Goal: Information Seeking & Learning: Check status

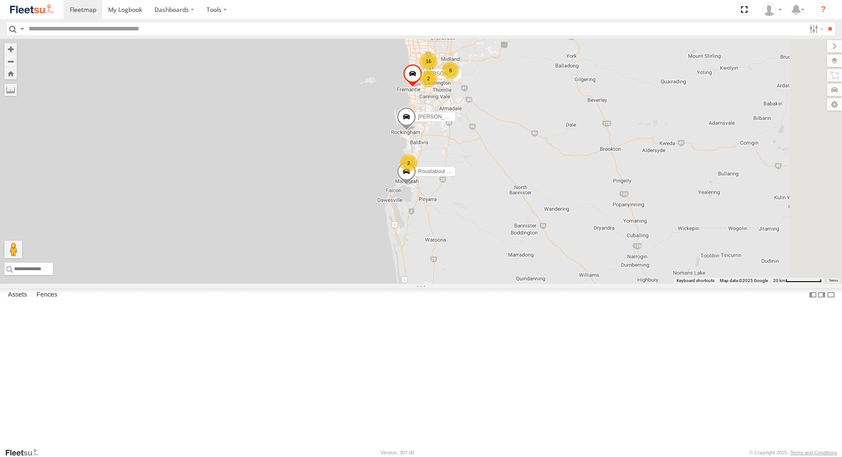
click at [0, 0] on div "[PERSON_NAME] - 1EVQ862" at bounding box center [0, 0] width 0 height 0
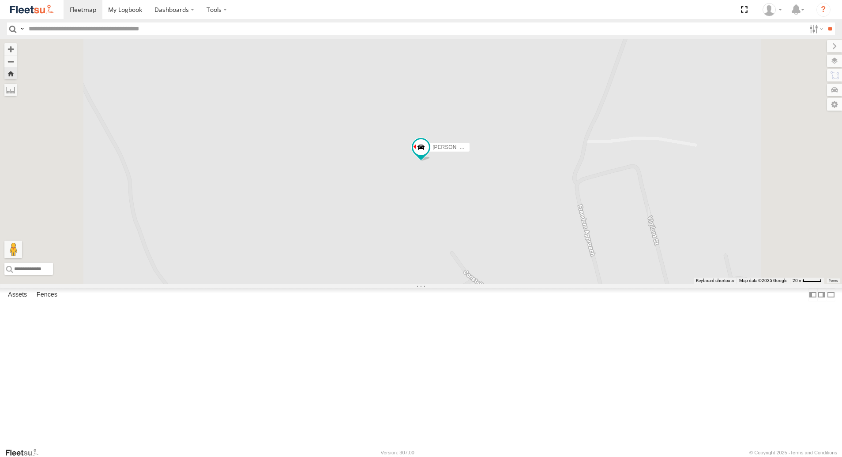
click at [0, 0] on div "[PERSON_NAME] - 1GOI926 - 0475 377 301" at bounding box center [0, 0] width 0 height 0
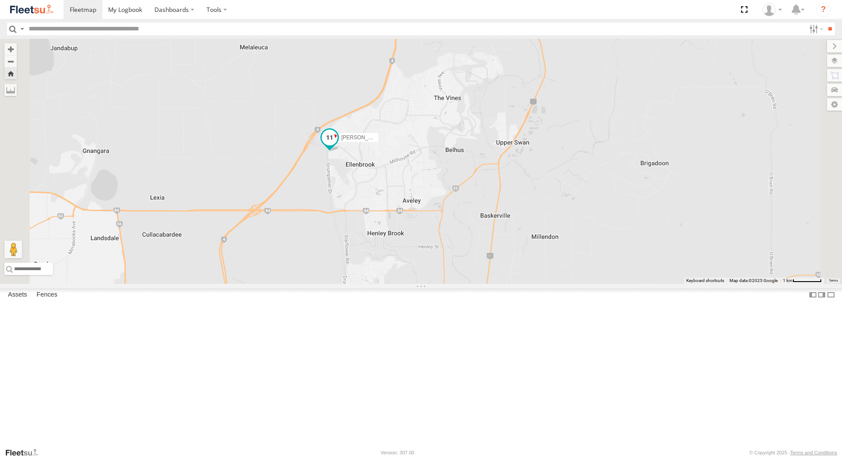
click at [339, 152] on span at bounding box center [329, 140] width 19 height 24
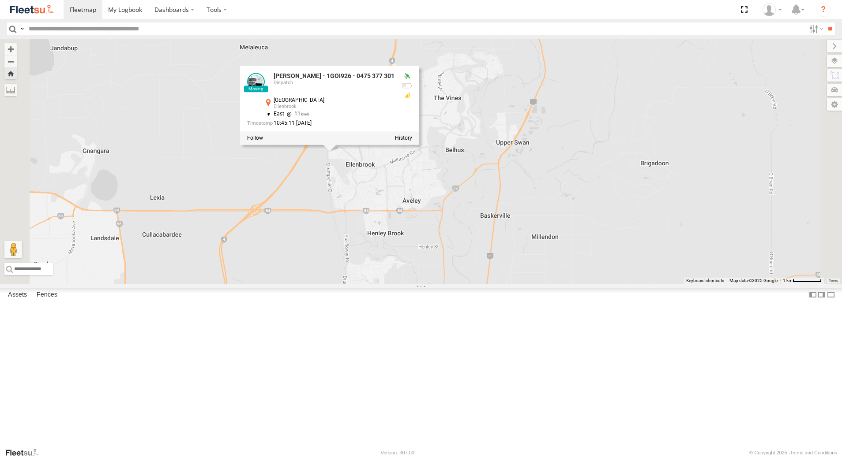
click at [419, 145] on div at bounding box center [329, 138] width 179 height 13
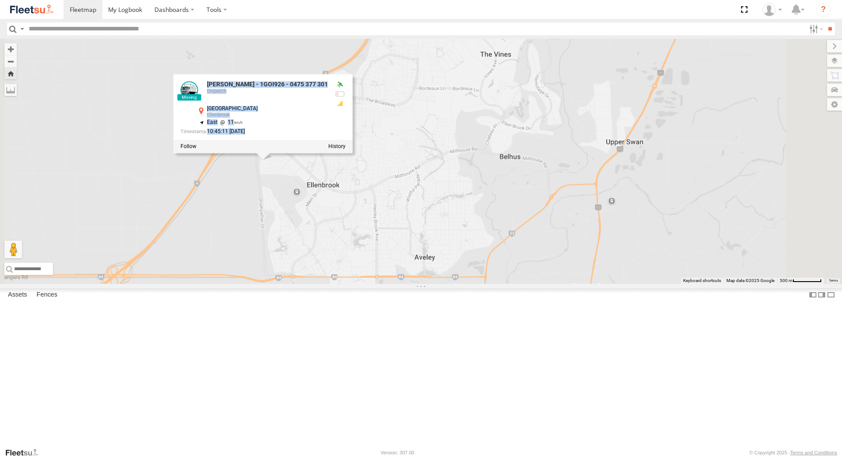
click at [509, 225] on div "[PERSON_NAME] - 1GOI926 - 0475 377 301 [PERSON_NAME] - 1GOI926 - 0475 377 [GEOG…" at bounding box center [421, 161] width 842 height 245
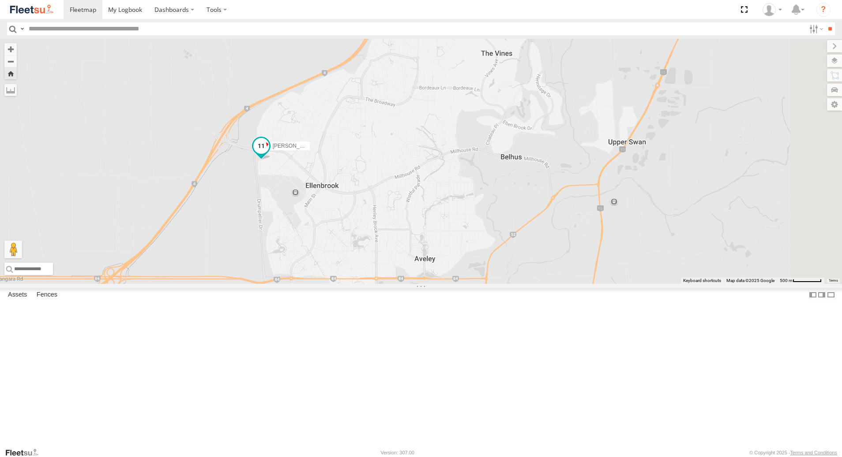
click at [379, 150] on span "[PERSON_NAME] - 1GOI926 - 0475 377 301" at bounding box center [326, 146] width 107 height 6
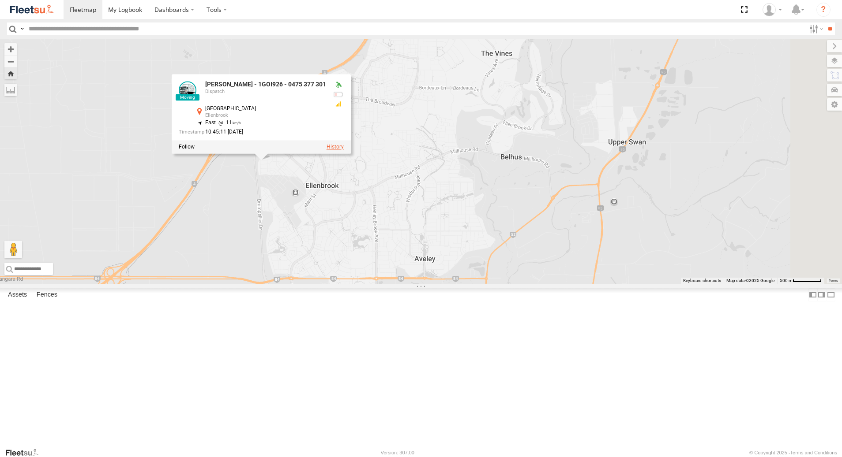
click at [344, 150] on label at bounding box center [334, 147] width 17 height 6
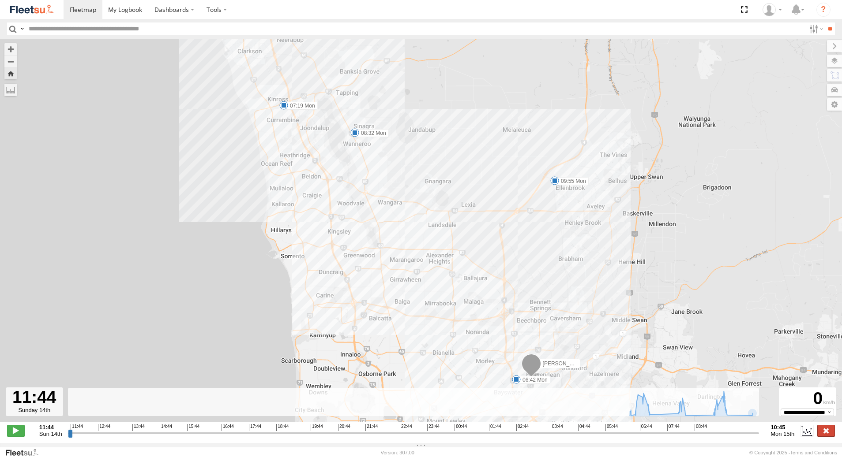
click at [824, 432] on label at bounding box center [826, 430] width 18 height 11
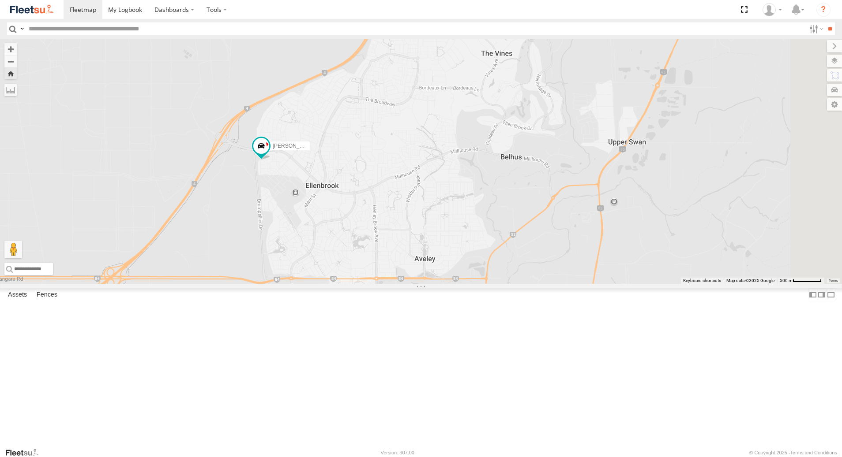
click at [0, 0] on div "Dispatch" at bounding box center [0, 0] width 0 height 0
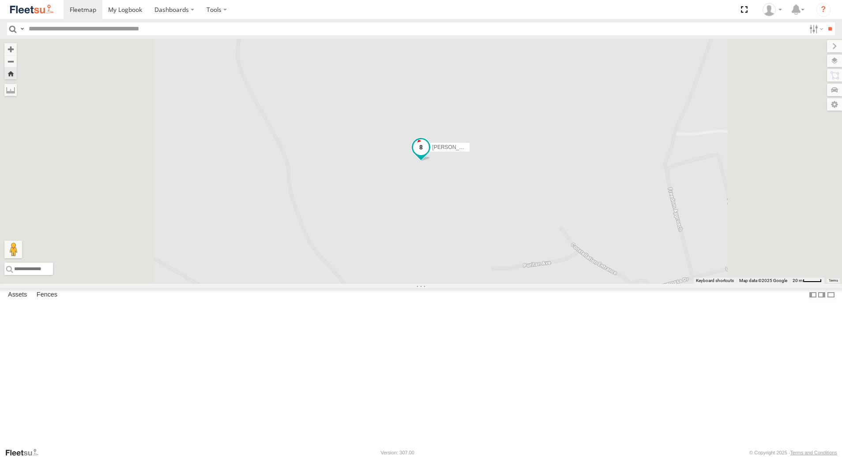
click at [429, 155] on span at bounding box center [421, 147] width 16 height 16
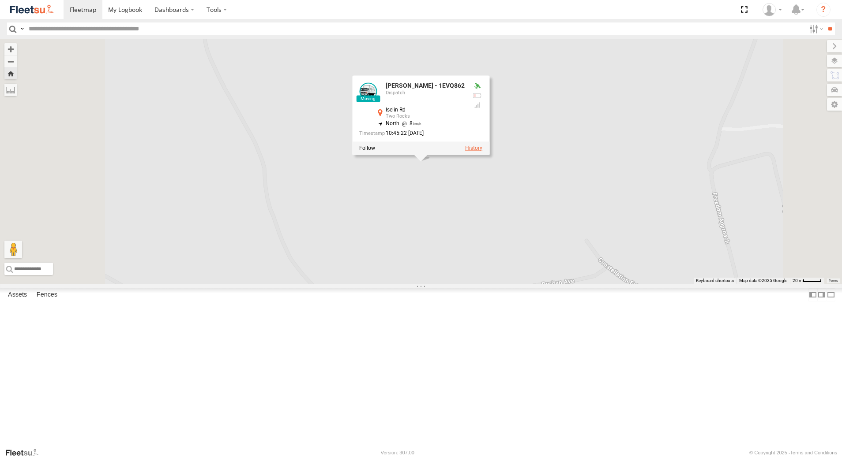
click at [482, 151] on label at bounding box center [473, 148] width 17 height 6
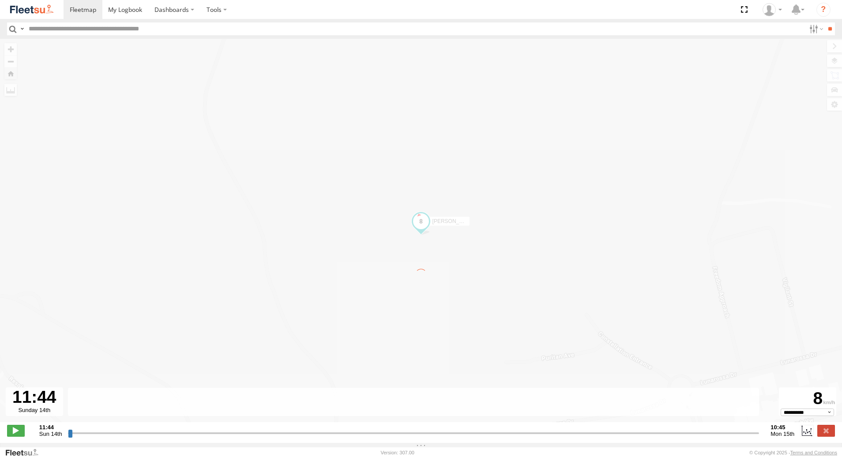
type input "**********"
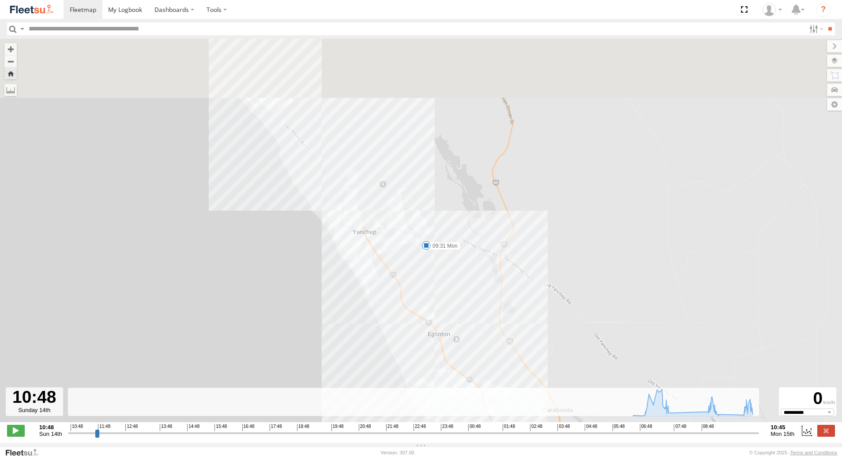
drag, startPoint x: 387, startPoint y: 124, endPoint x: 426, endPoint y: 261, distance: 143.0
click at [426, 260] on div "[PERSON_NAME] - 1EVQ862 09:31 Mon" at bounding box center [421, 235] width 842 height 393
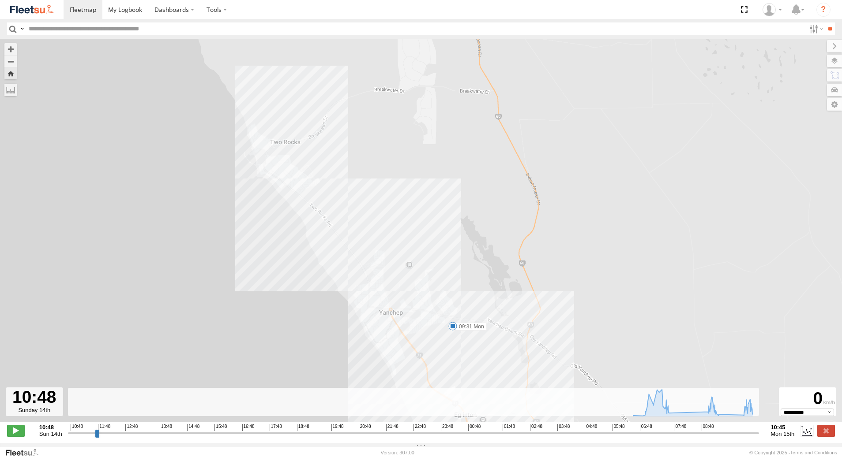
drag, startPoint x: 494, startPoint y: 355, endPoint x: 438, endPoint y: 241, distance: 127.4
click at [442, 248] on div "[PERSON_NAME] - 1EVQ862 09:31 Mon" at bounding box center [421, 235] width 842 height 393
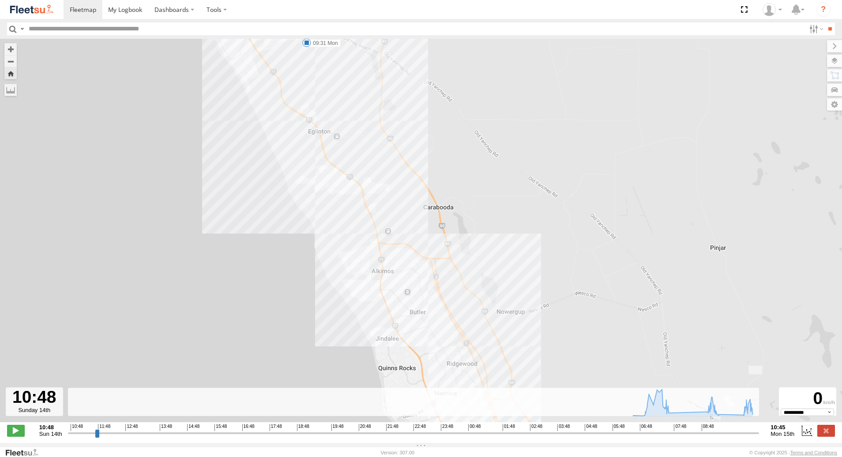
drag, startPoint x: 291, startPoint y: 154, endPoint x: 391, endPoint y: 350, distance: 220.6
click at [388, 345] on div "[PERSON_NAME] - 1EVQ862 09:31 Mon" at bounding box center [421, 235] width 842 height 393
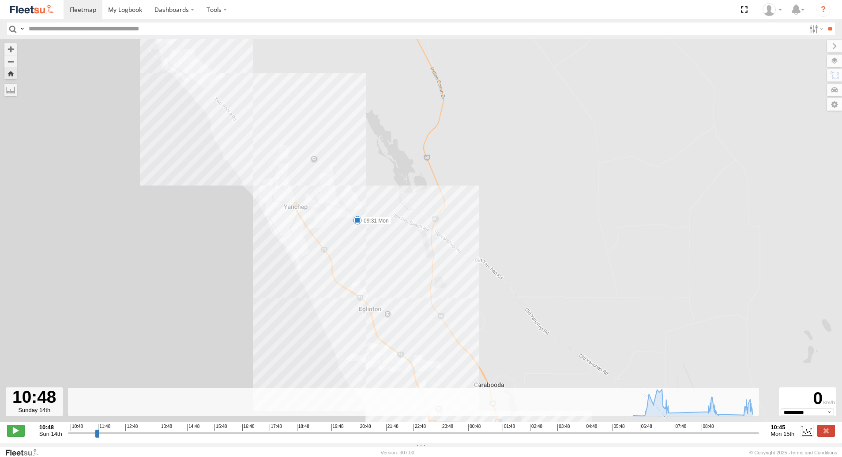
drag, startPoint x: 391, startPoint y: 351, endPoint x: 264, endPoint y: 179, distance: 214.0
click at [266, 182] on div "[PERSON_NAME] - 1EVQ862 09:31 Mon" at bounding box center [421, 235] width 842 height 393
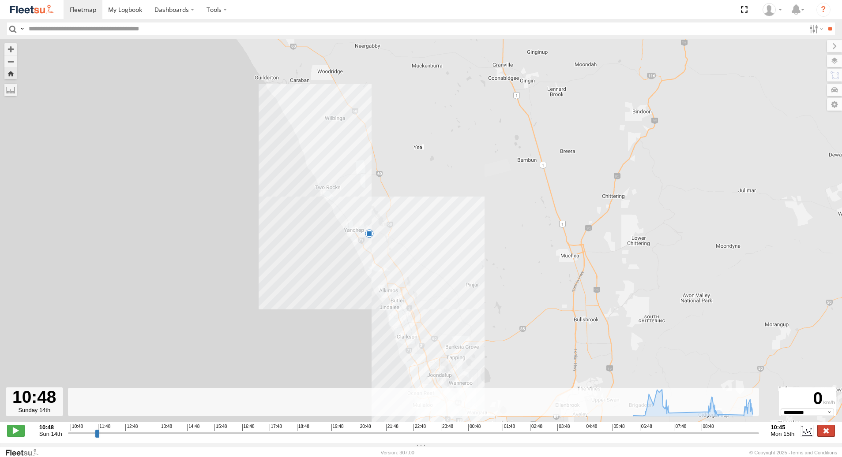
click at [828, 435] on label at bounding box center [826, 430] width 18 height 11
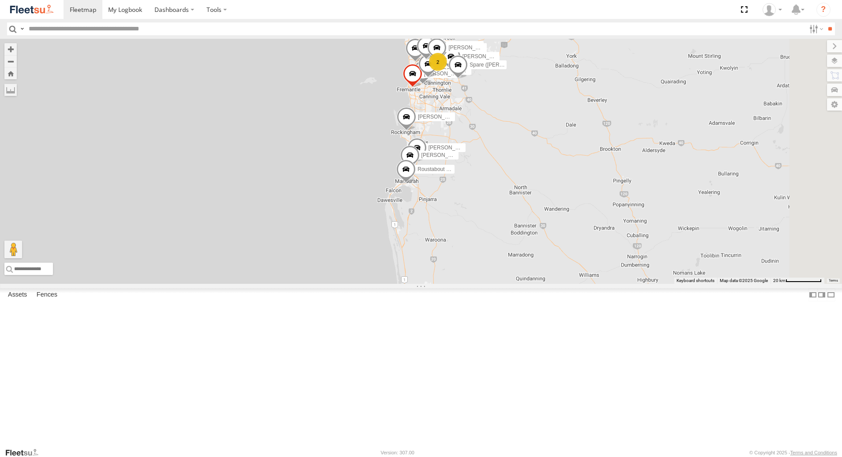
click at [0, 0] on div "[PERSON_NAME] - 1GOI926 - 0475 377 301" at bounding box center [0, 0] width 0 height 0
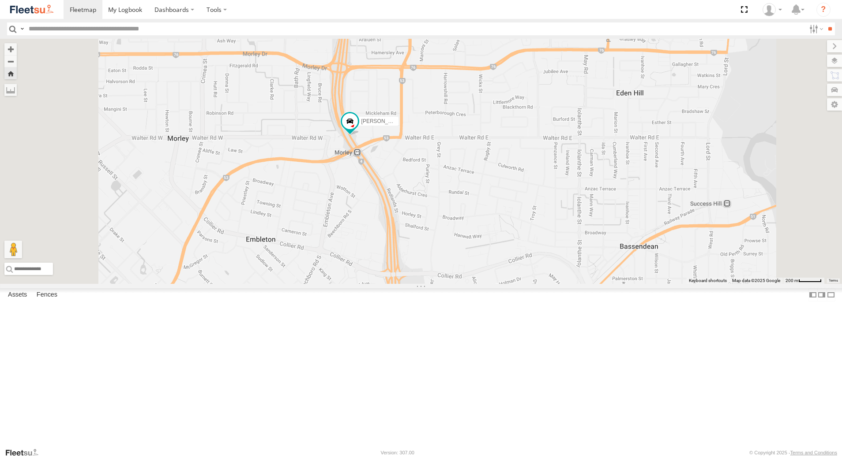
click at [0, 0] on div "[PERSON_NAME] - 1EVQ862" at bounding box center [0, 0] width 0 height 0
